Goal: Transaction & Acquisition: Purchase product/service

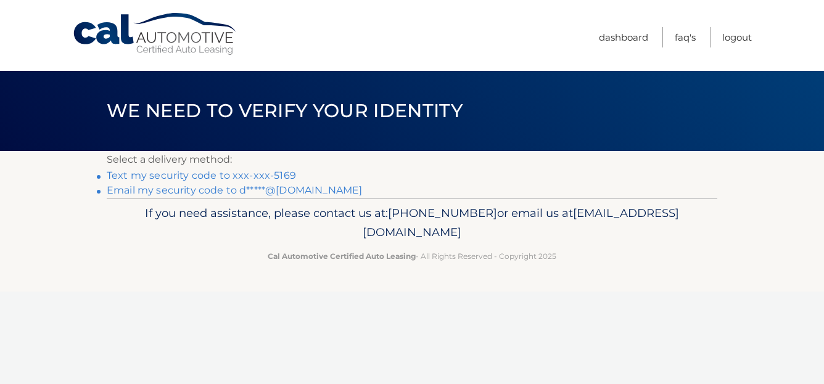
click at [272, 173] on link "Text my security code to xxx-xxx-5169" at bounding box center [201, 176] width 189 height 12
click at [272, 175] on link "Text my security code to xxx-xxx-5169" at bounding box center [201, 176] width 189 height 12
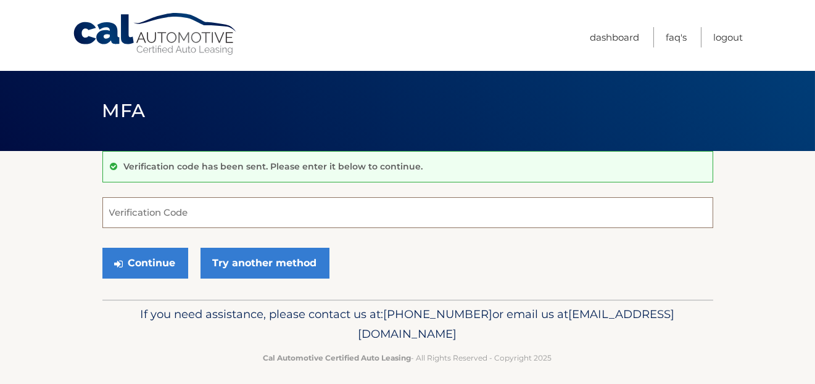
click at [199, 214] on input "Verification Code" at bounding box center [407, 212] width 611 height 31
type input "299449"
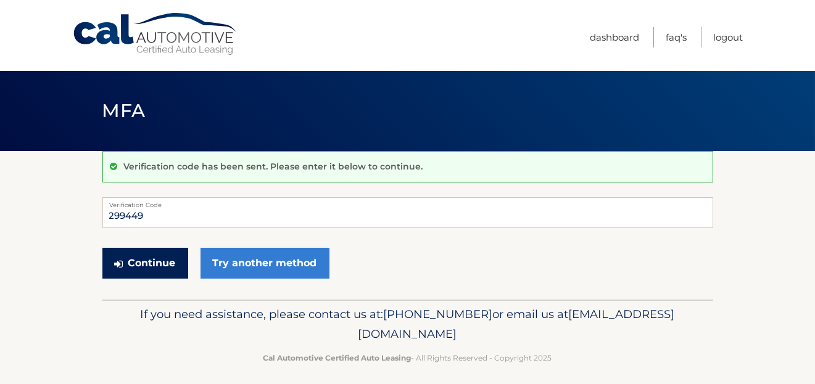
click at [162, 264] on button "Continue" at bounding box center [145, 263] width 86 height 31
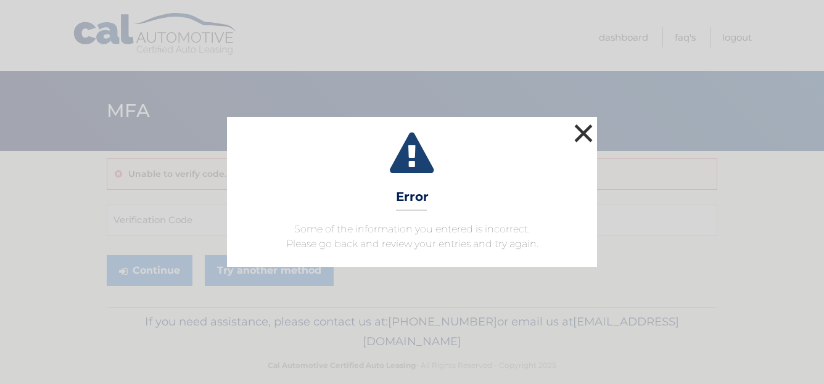
click at [584, 135] on button "×" at bounding box center [583, 133] width 25 height 25
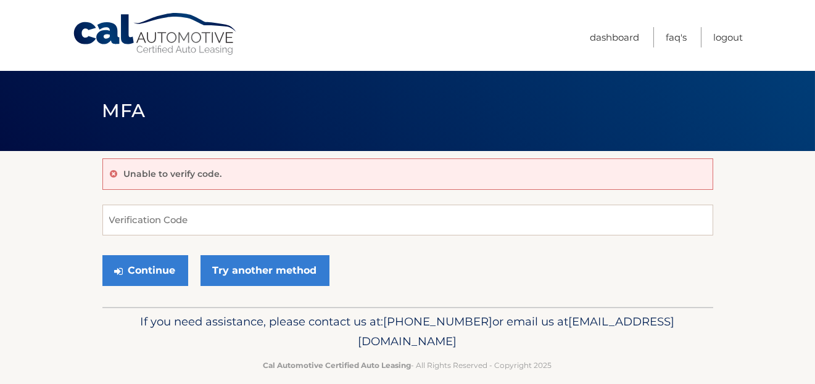
click at [171, 224] on input "Verification Code" at bounding box center [407, 220] width 611 height 31
type input "338292"
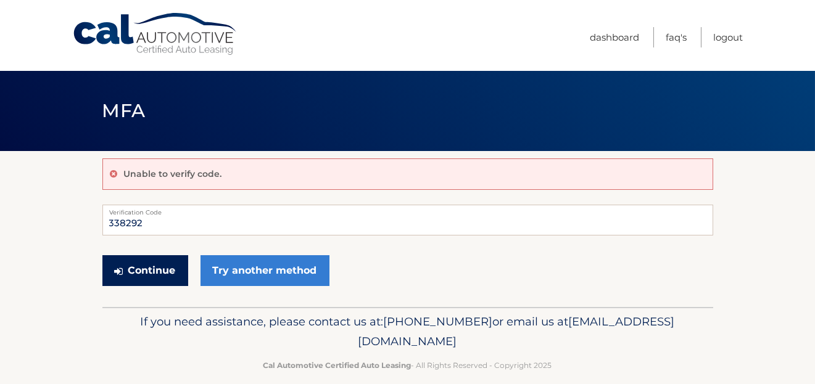
click at [162, 268] on button "Continue" at bounding box center [145, 270] width 86 height 31
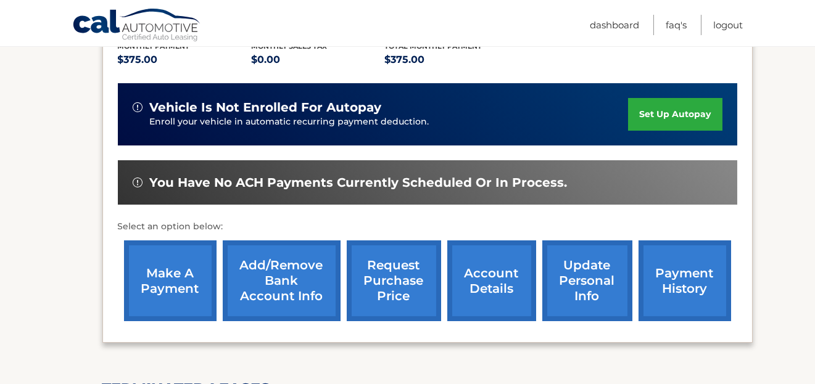
scroll to position [293, 0]
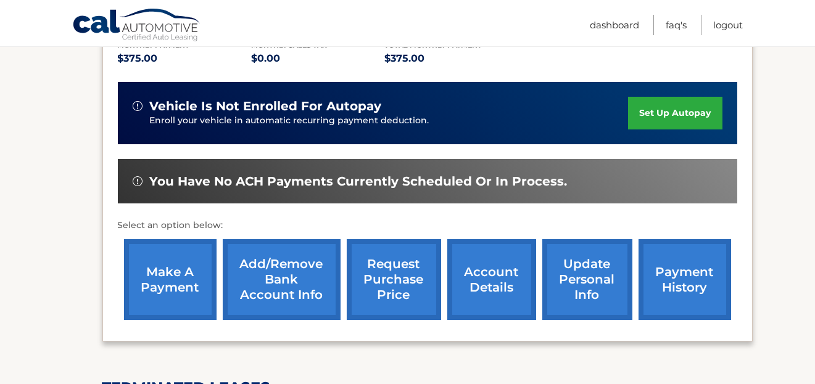
click at [167, 264] on link "make a payment" at bounding box center [170, 279] width 93 height 81
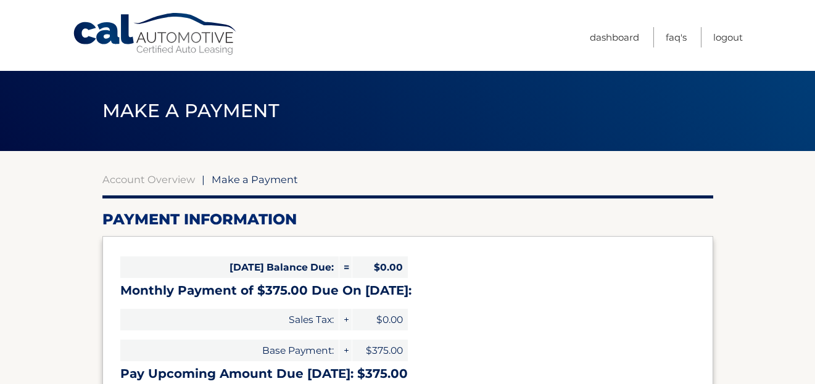
select select "MjU5MDZkMzgtNTUxYS00Y2Y2LTlmNDAtMjczYzA2N2Q3Nzky"
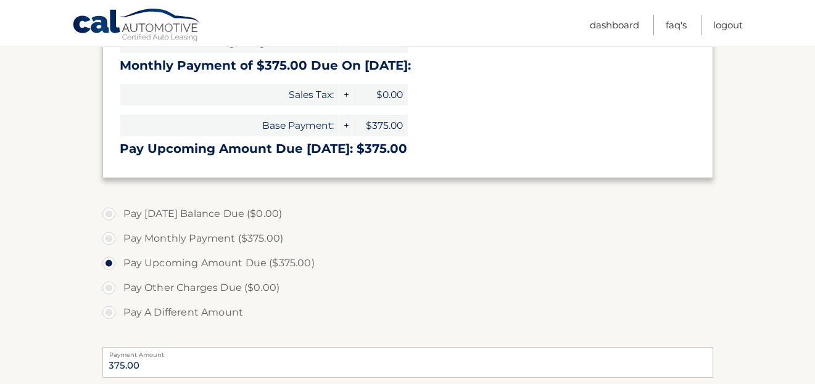
scroll to position [227, 0]
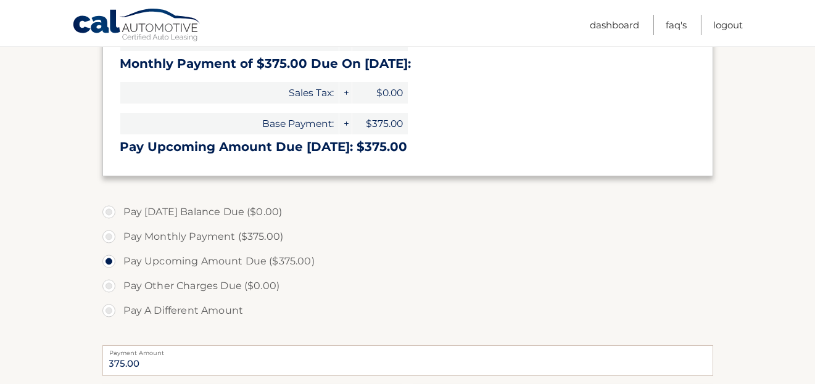
click at [110, 240] on label "Pay Monthly Payment ($375.00)" at bounding box center [407, 237] width 611 height 25
click at [110, 240] on input "Pay Monthly Payment ($375.00)" at bounding box center [113, 235] width 12 height 20
radio input "true"
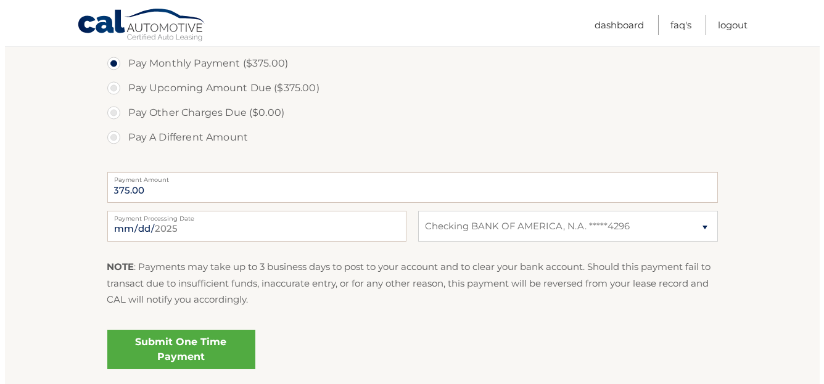
scroll to position [397, 0]
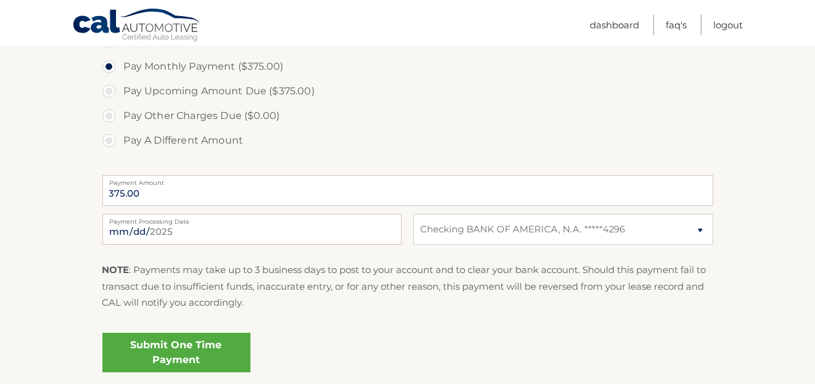
click at [200, 347] on link "Submit One Time Payment" at bounding box center [176, 352] width 148 height 39
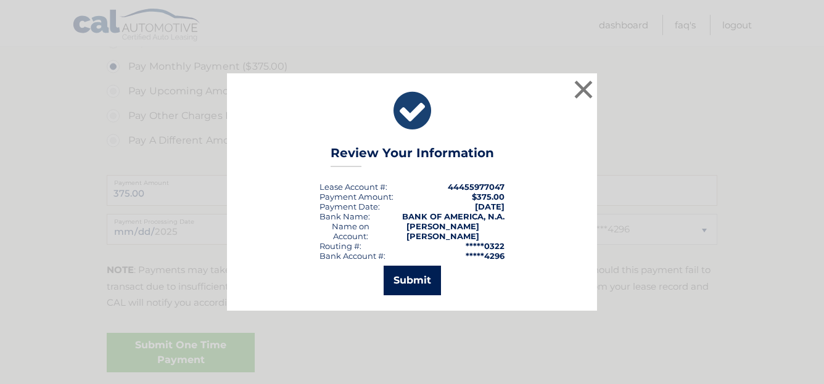
click at [418, 283] on button "Submit" at bounding box center [412, 281] width 57 height 30
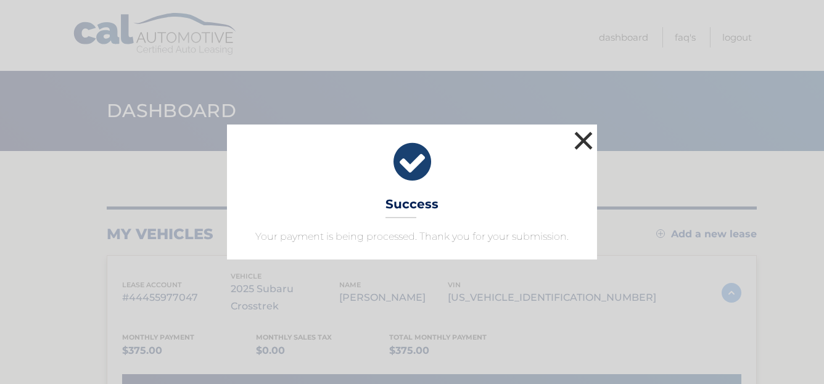
click at [586, 137] on button "×" at bounding box center [583, 140] width 25 height 25
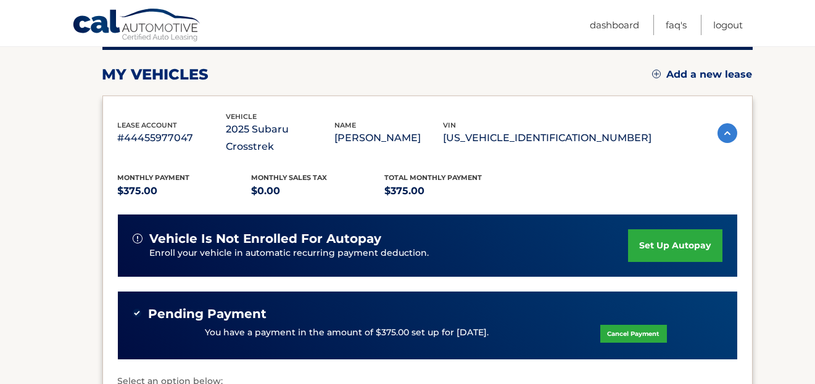
scroll to position [162, 0]
